Goal: Task Accomplishment & Management: Manage account settings

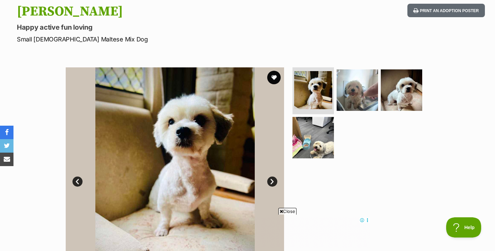
scroll to position [97, 0]
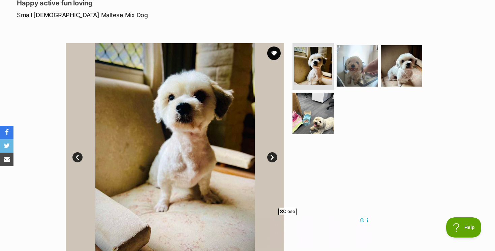
click at [280, 211] on icon at bounding box center [281, 211] width 3 height 4
click at [270, 156] on link "Next" at bounding box center [272, 157] width 10 height 10
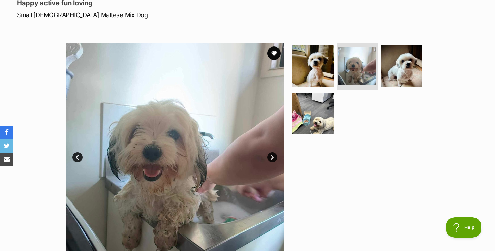
click at [270, 156] on link "Next" at bounding box center [272, 157] width 10 height 10
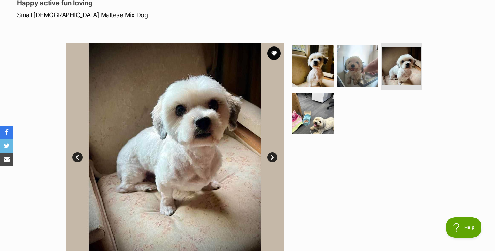
click at [270, 156] on link "Next" at bounding box center [272, 157] width 10 height 10
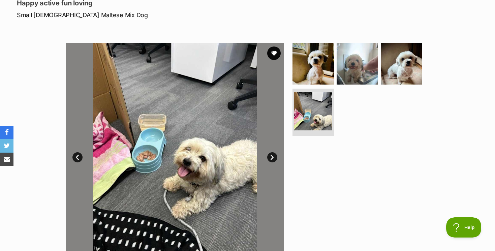
click at [270, 156] on link "Next" at bounding box center [272, 157] width 10 height 10
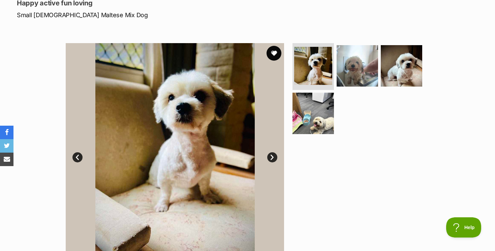
click at [274, 53] on button "favourite" at bounding box center [274, 53] width 15 height 15
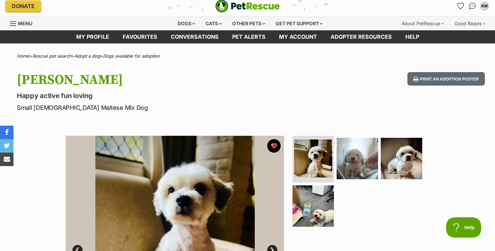
scroll to position [0, 0]
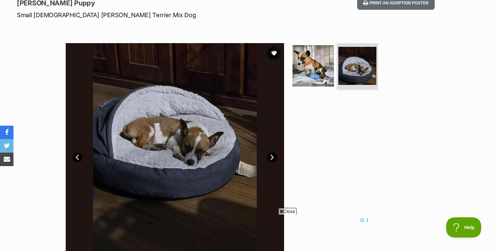
scroll to position [97, 0]
click at [274, 52] on button "favourite" at bounding box center [274, 53] width 15 height 15
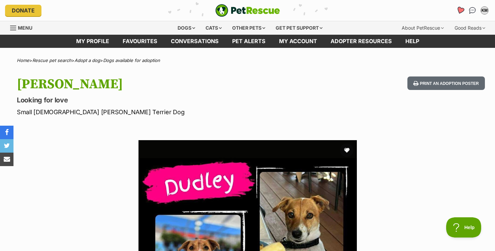
click at [460, 9] on icon "Favourites" at bounding box center [460, 10] width 8 height 8
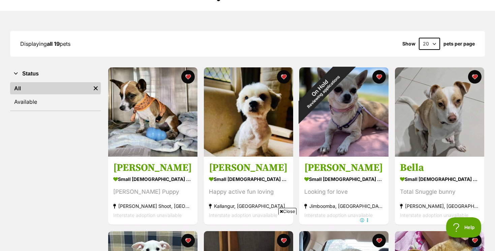
scroll to position [72, 0]
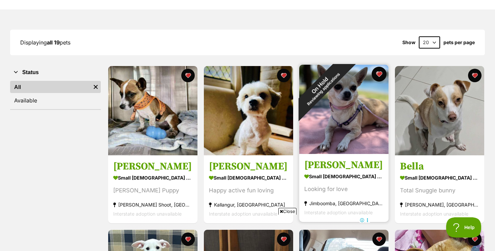
click at [380, 73] on button "favourite" at bounding box center [379, 74] width 15 height 15
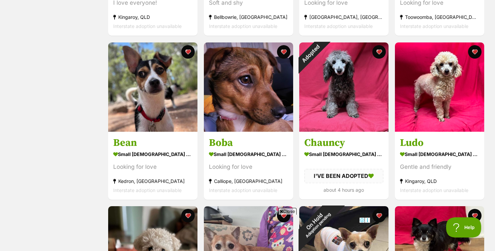
scroll to position [422, 0]
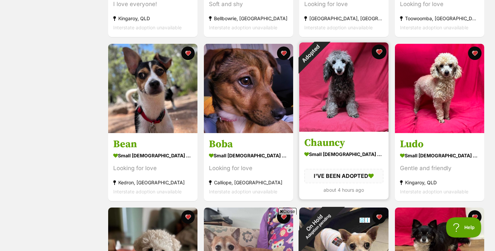
click at [380, 51] on button "favourite" at bounding box center [379, 52] width 15 height 15
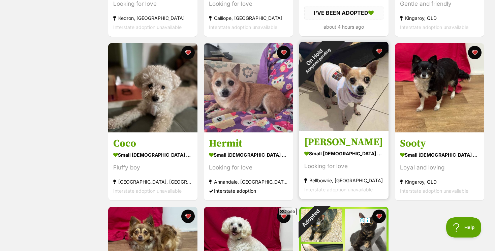
scroll to position [585, 0]
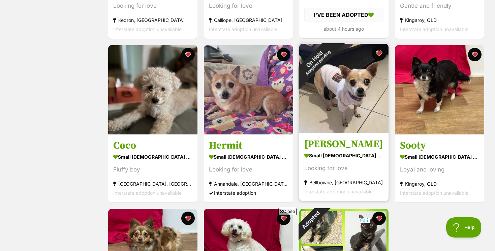
click at [380, 52] on button "favourite" at bounding box center [379, 53] width 15 height 15
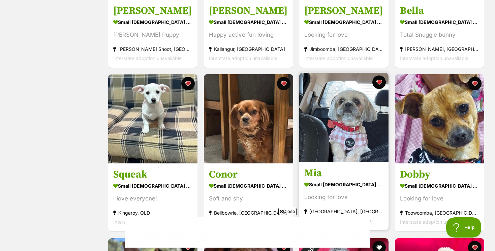
scroll to position [224, 0]
